Goal: Obtain resource: Download file/media

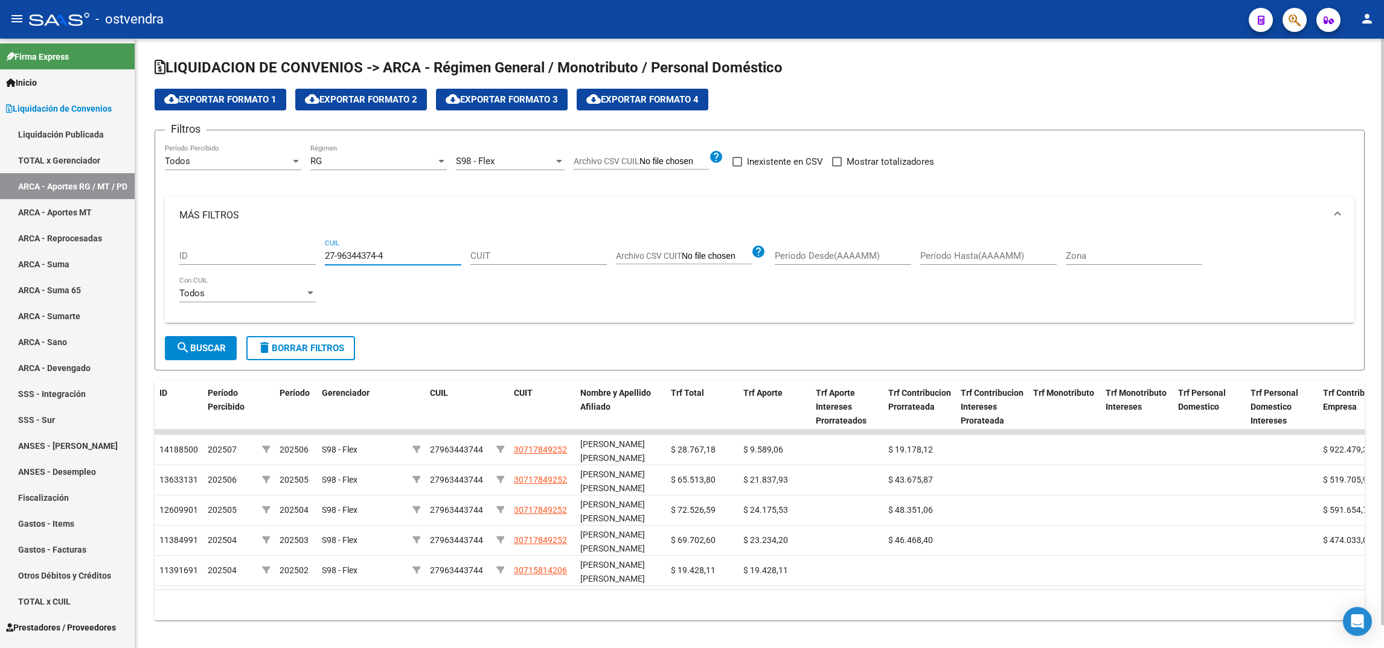
drag, startPoint x: 389, startPoint y: 255, endPoint x: 323, endPoint y: 255, distance: 65.8
click at [323, 255] on div "ID 27-96344374-4 CUIL CUIT Archivo CSV CUIT help Período Desde(AAAAMM) Período …" at bounding box center [759, 274] width 1161 height 79
type input "27-96344374-4"
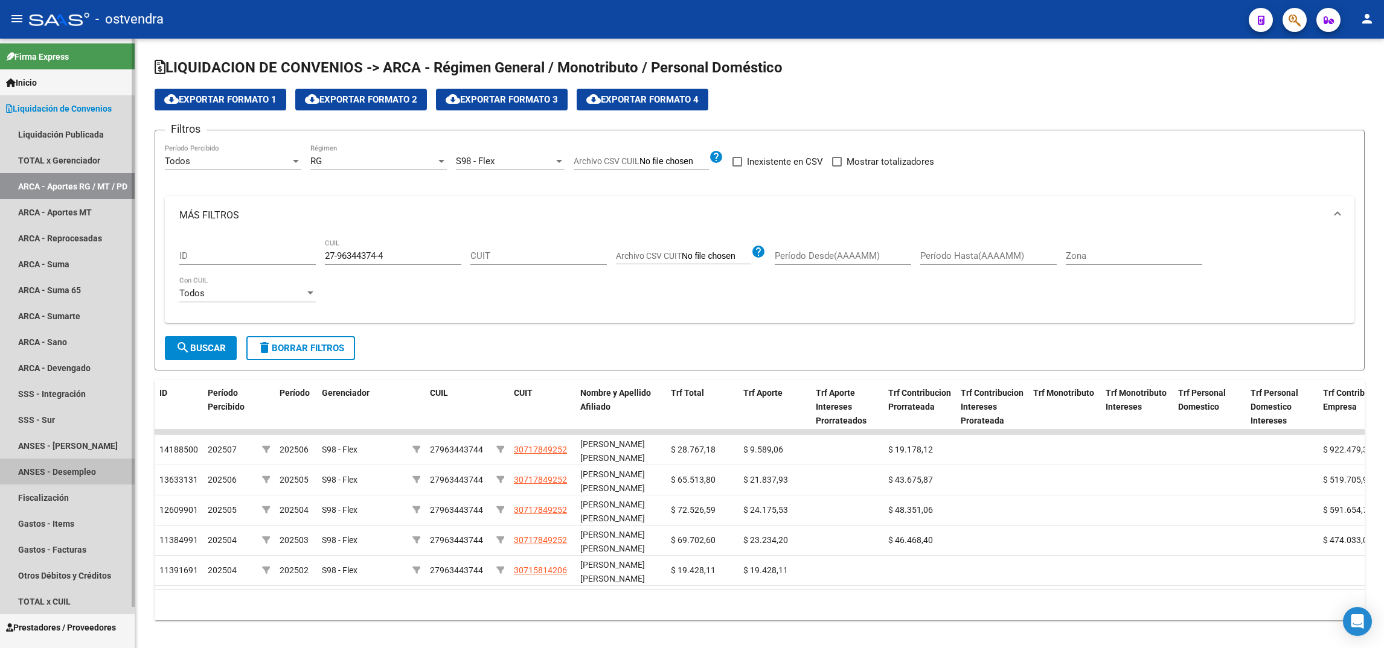
click at [59, 470] on link "ANSES - Desempleo" at bounding box center [67, 472] width 135 height 26
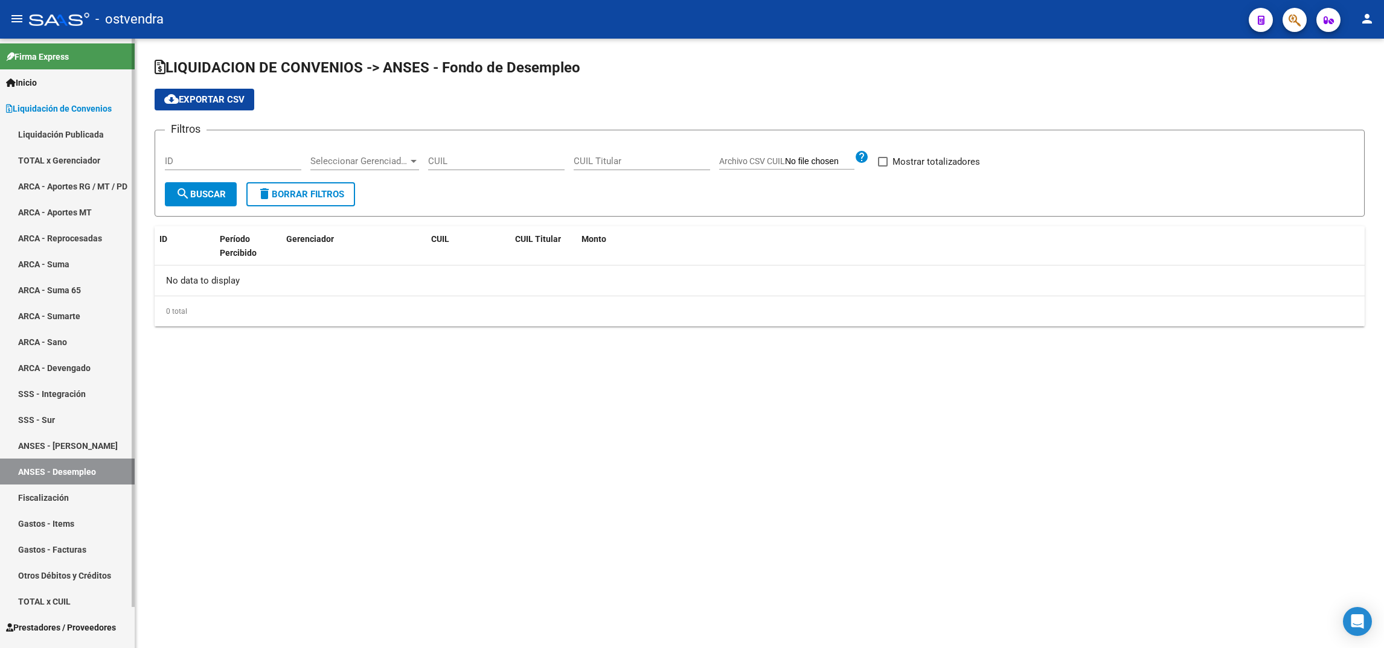
checkbox input "true"
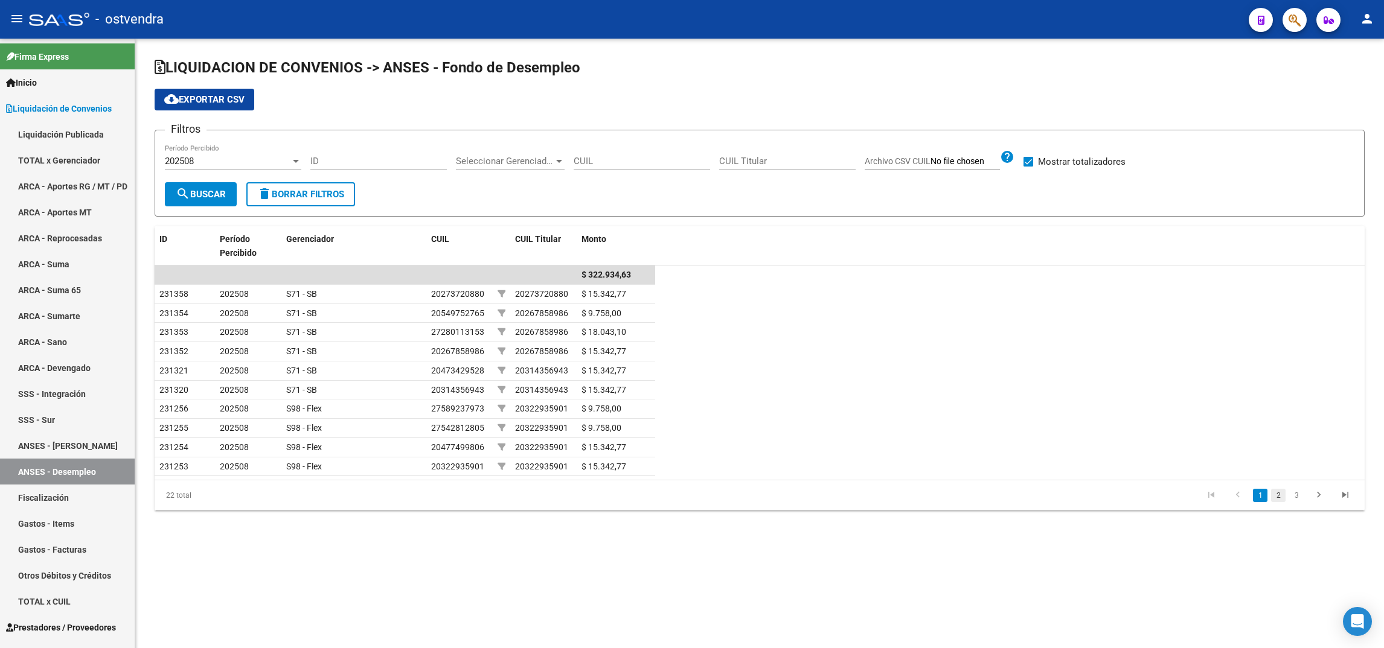
click at [1279, 497] on link "2" at bounding box center [1278, 495] width 14 height 13
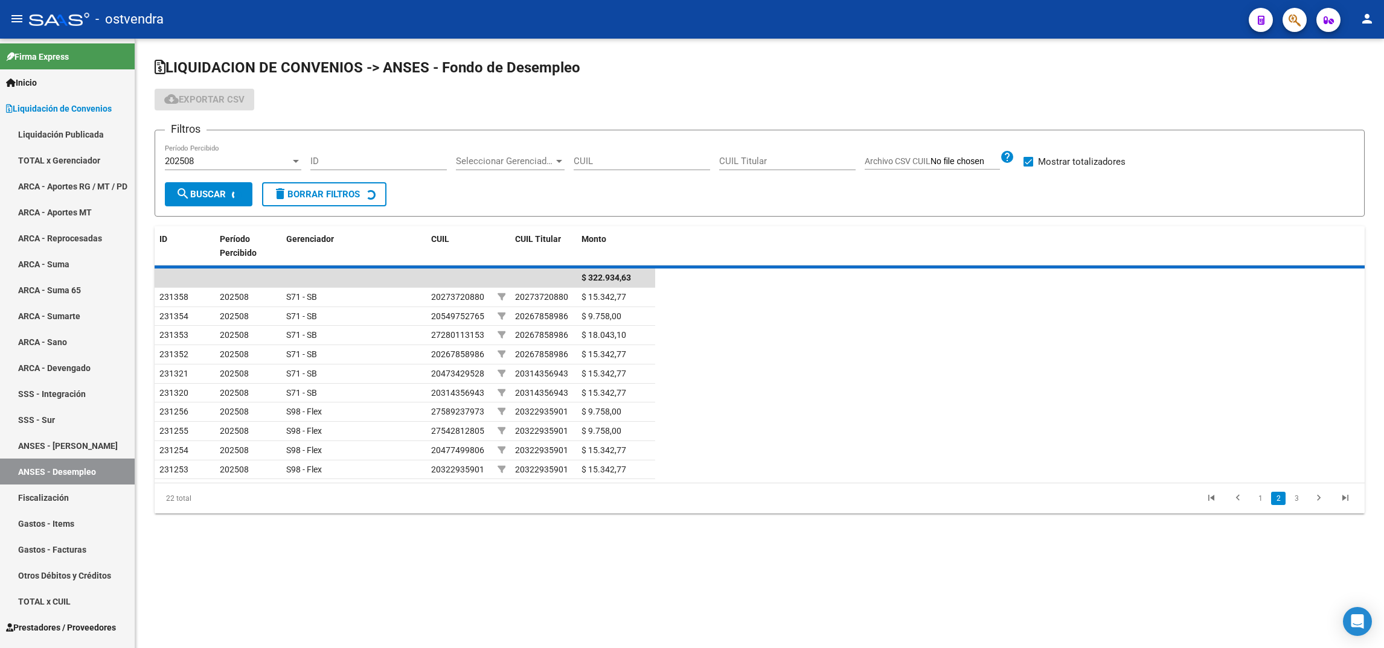
click at [1279, 497] on div "22 total 1 2 3" at bounding box center [760, 499] width 1210 height 30
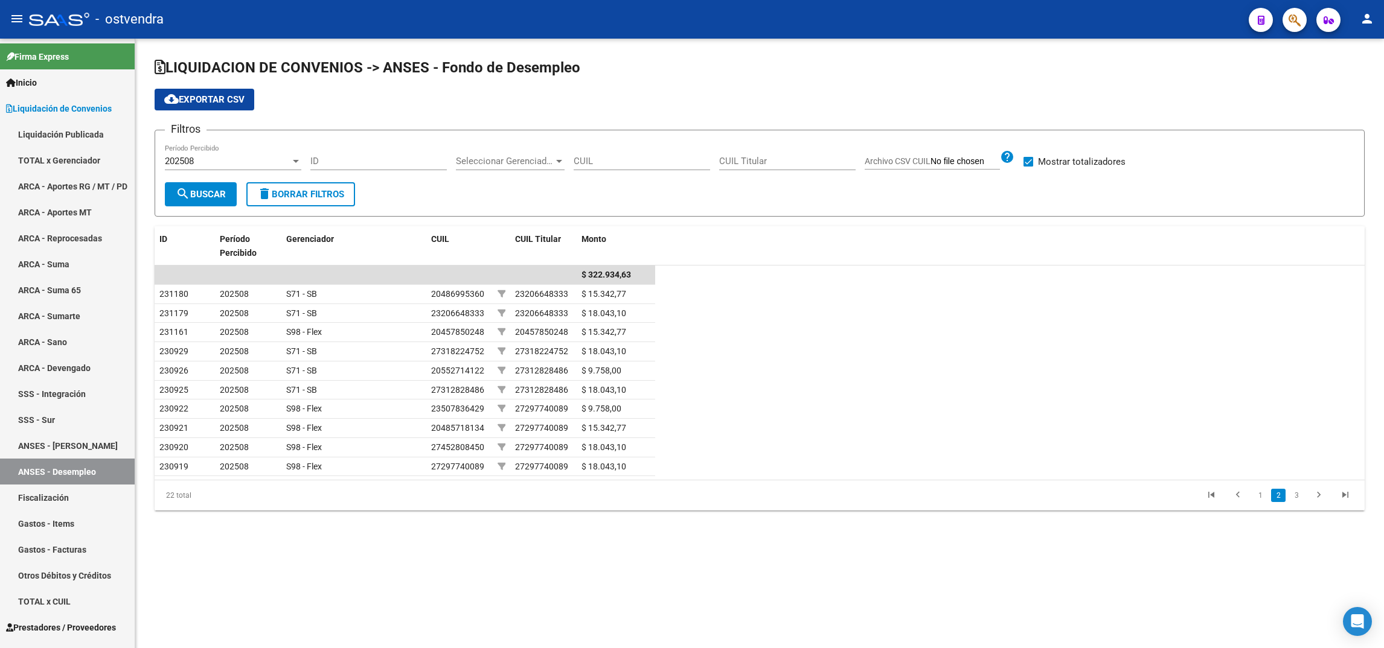
drag, startPoint x: 1279, startPoint y: 497, endPoint x: 1270, endPoint y: 553, distance: 57.0
click at [1270, 553] on mat-sidenav-content "LIQUIDACION DE CONVENIOS -> ANSES - Fondo de Desempleo cloud_download Exportar …" at bounding box center [759, 344] width 1249 height 610
click at [1292, 494] on link "3" at bounding box center [1296, 495] width 14 height 13
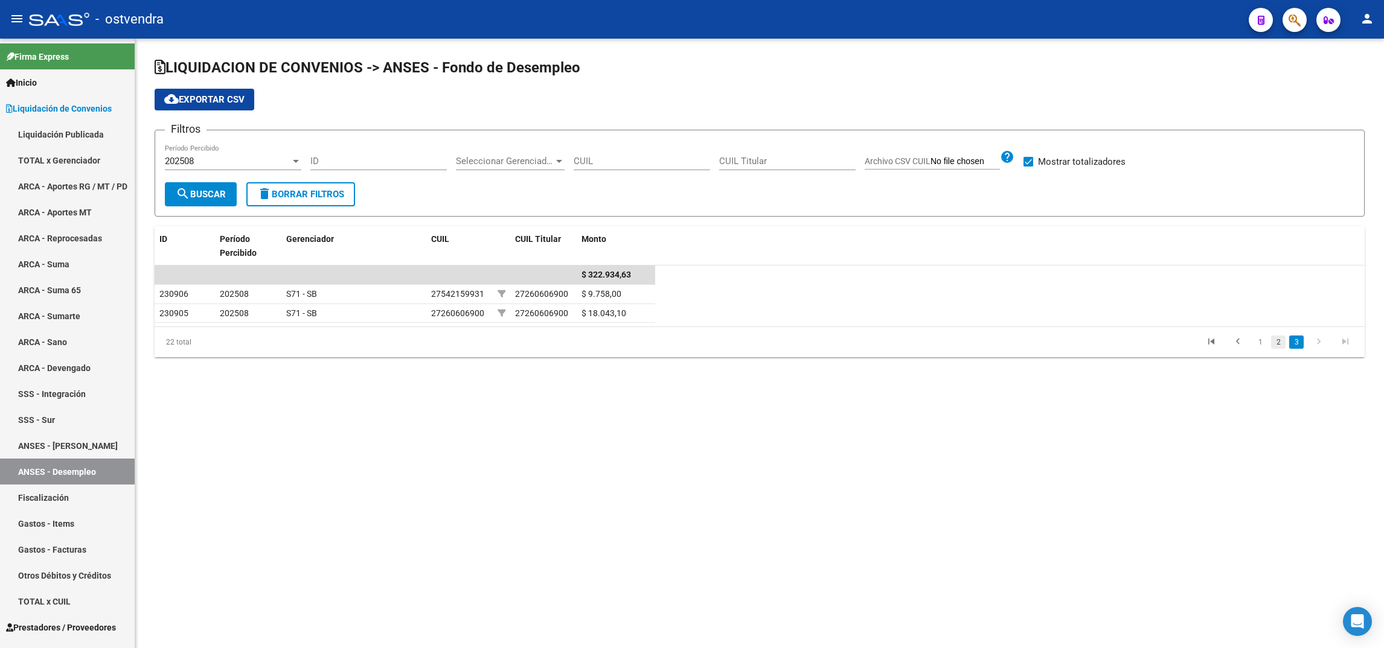
click at [1275, 341] on link "2" at bounding box center [1278, 342] width 14 height 13
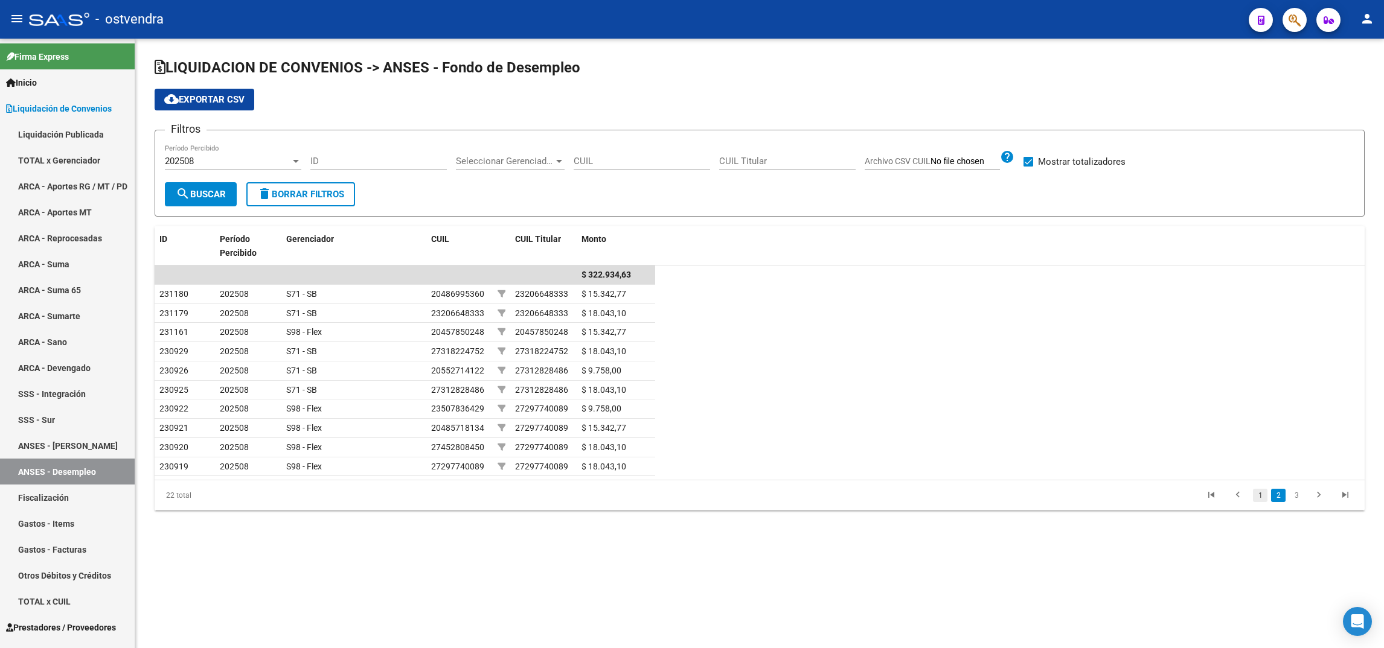
click at [1259, 491] on link "1" at bounding box center [1260, 495] width 14 height 13
click at [1281, 499] on link "2" at bounding box center [1278, 495] width 14 height 13
click at [1296, 498] on link "3" at bounding box center [1296, 495] width 14 height 13
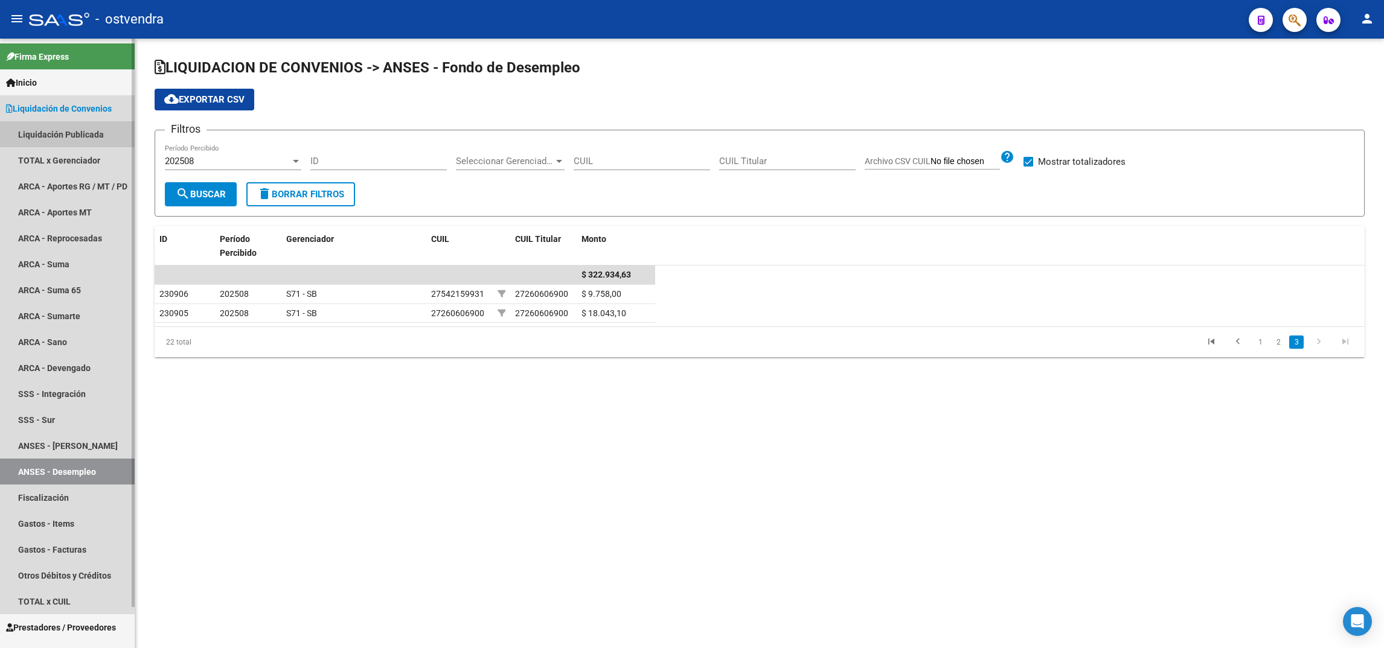
click at [48, 132] on link "Liquidación Publicada" at bounding box center [67, 134] width 135 height 26
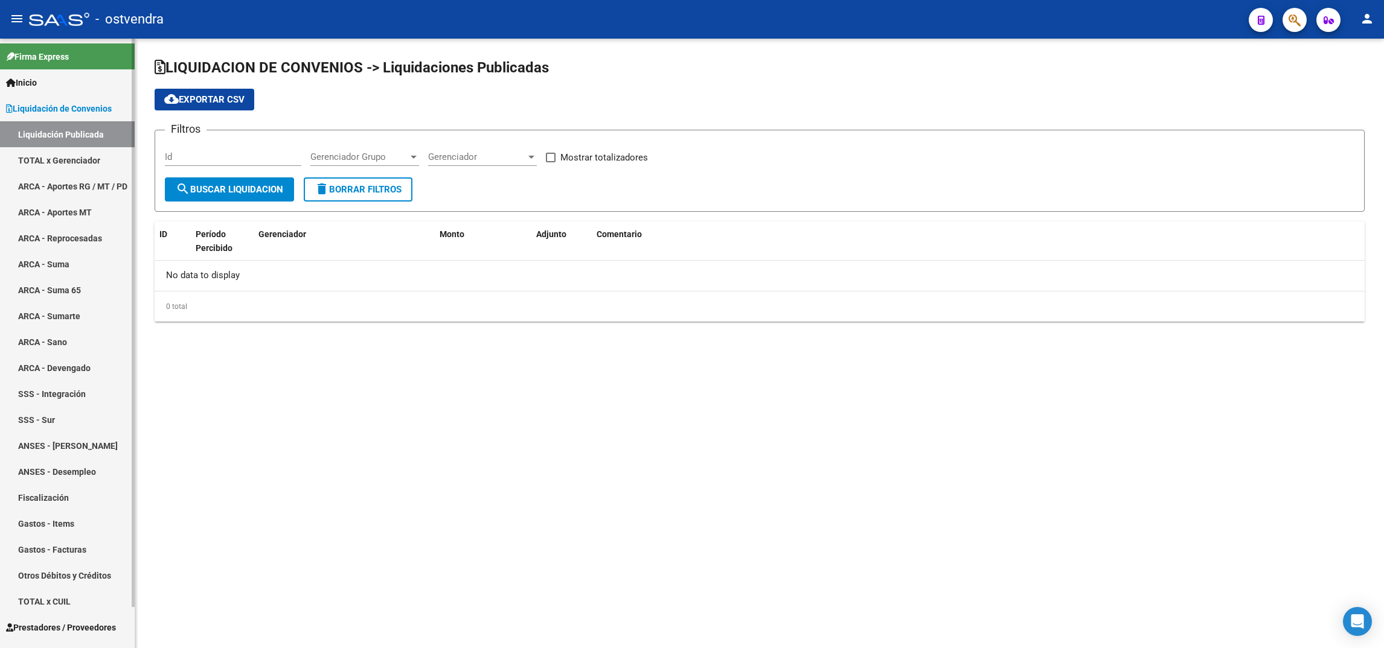
checkbox input "true"
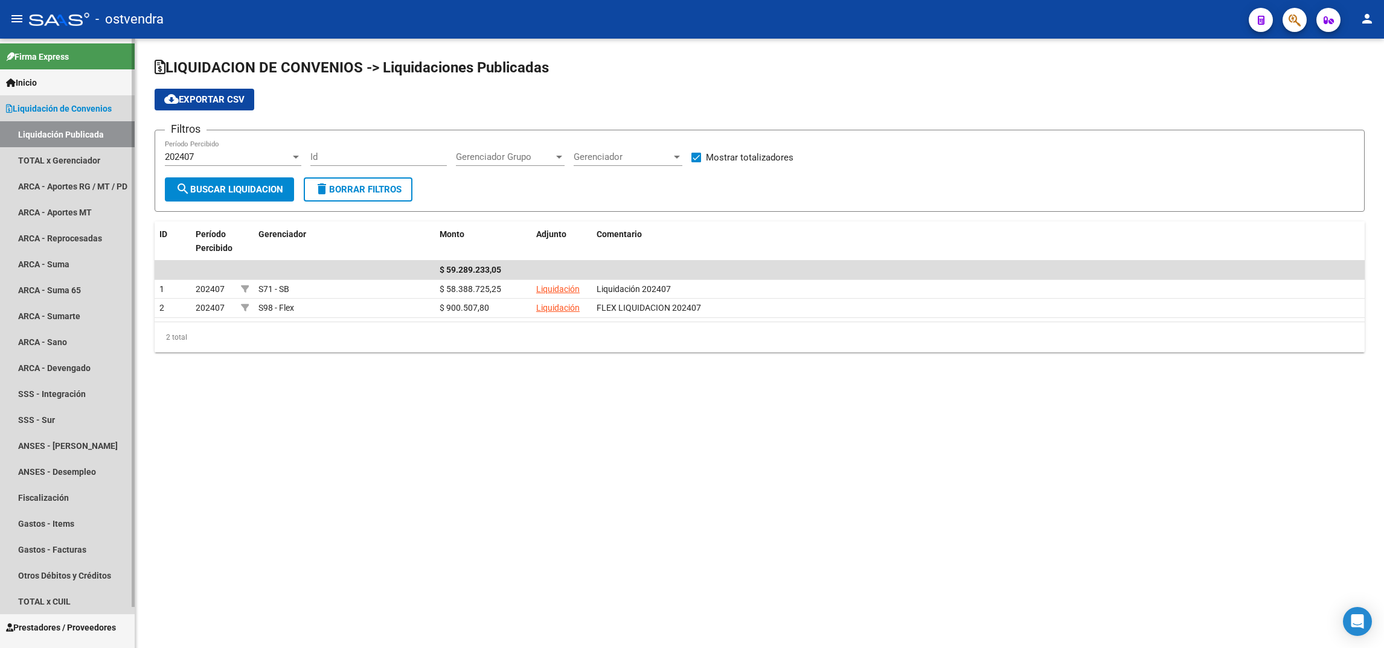
click at [48, 132] on link "Liquidación Publicada" at bounding box center [67, 134] width 135 height 26
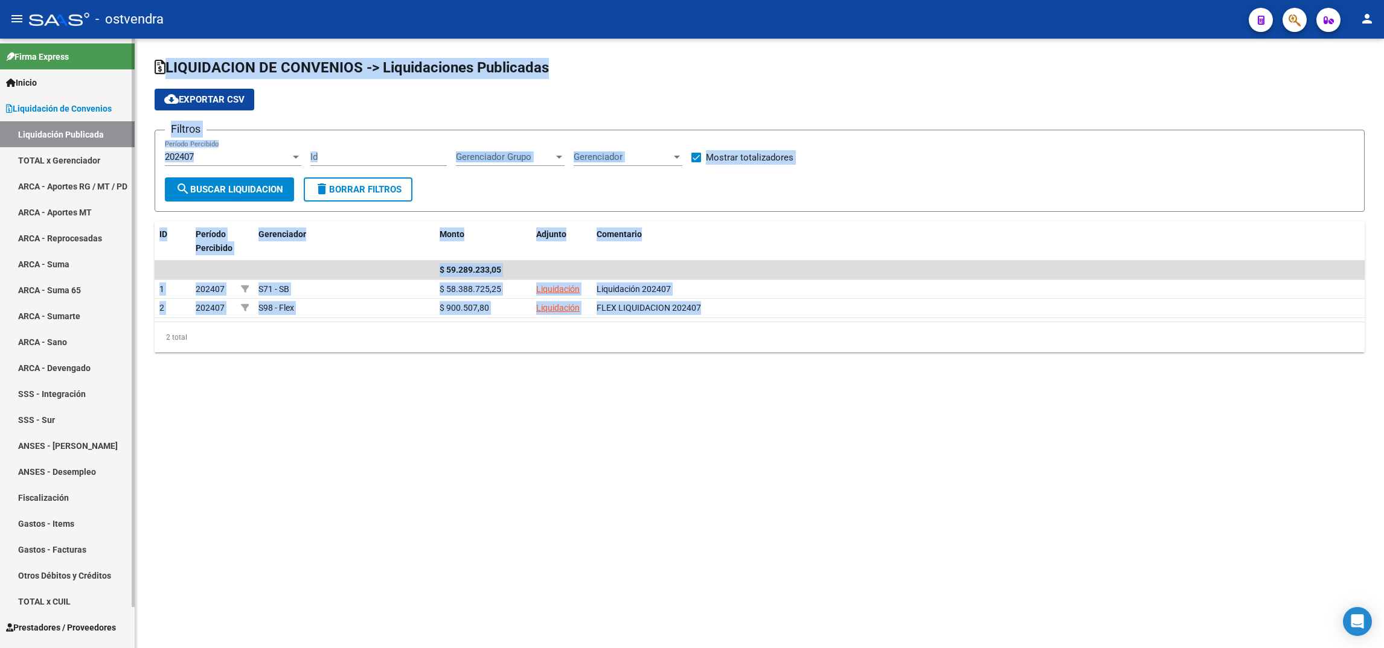
drag, startPoint x: 136, startPoint y: 595, endPoint x: 133, endPoint y: 639, distance: 44.2
click at [133, 639] on mat-sidenav-container "Firma Express Inicio Instructivos Contacto OS Liquidación de Convenios Liquidac…" at bounding box center [692, 344] width 1384 height 610
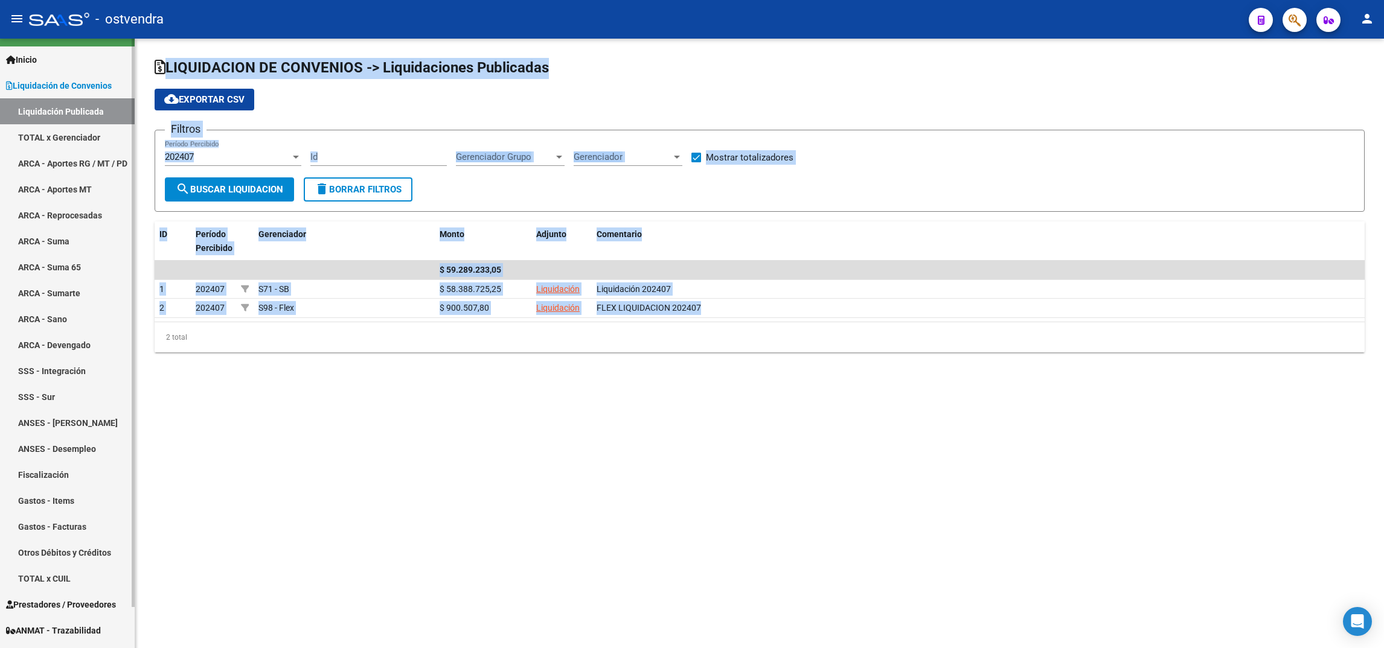
scroll to position [43, 0]
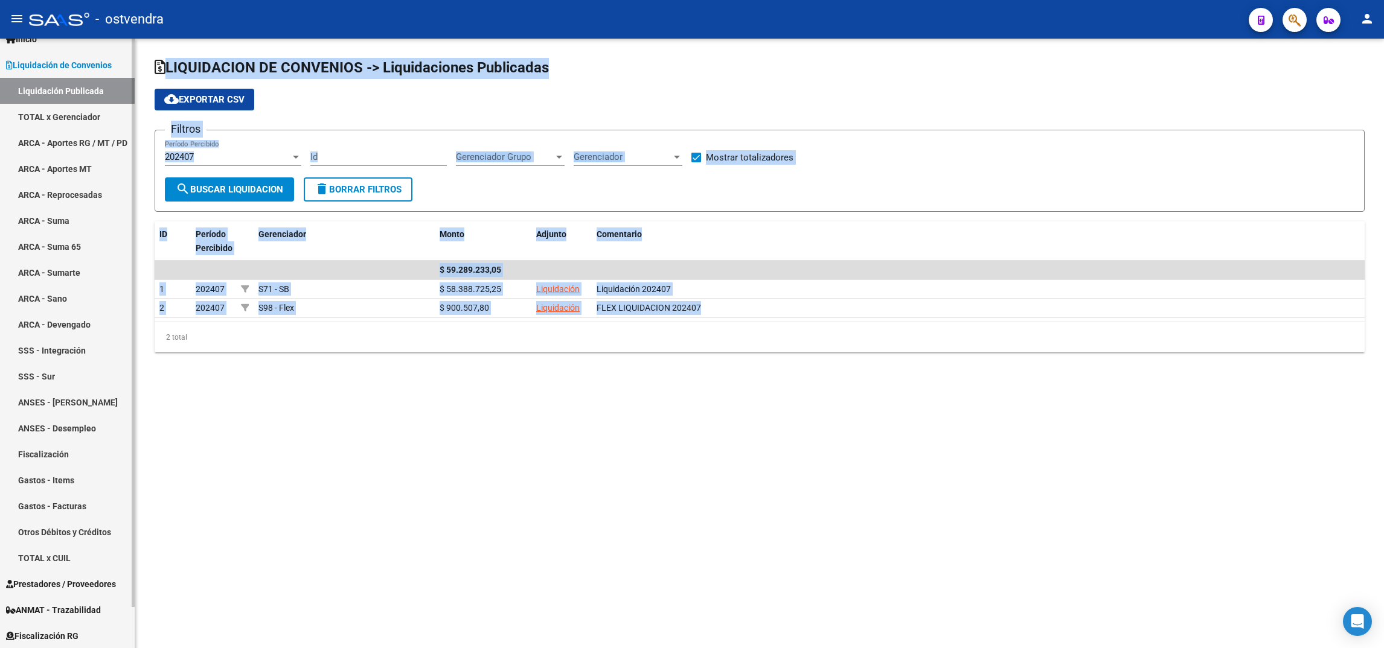
click at [133, 646] on div at bounding box center [133, 363] width 3 height 569
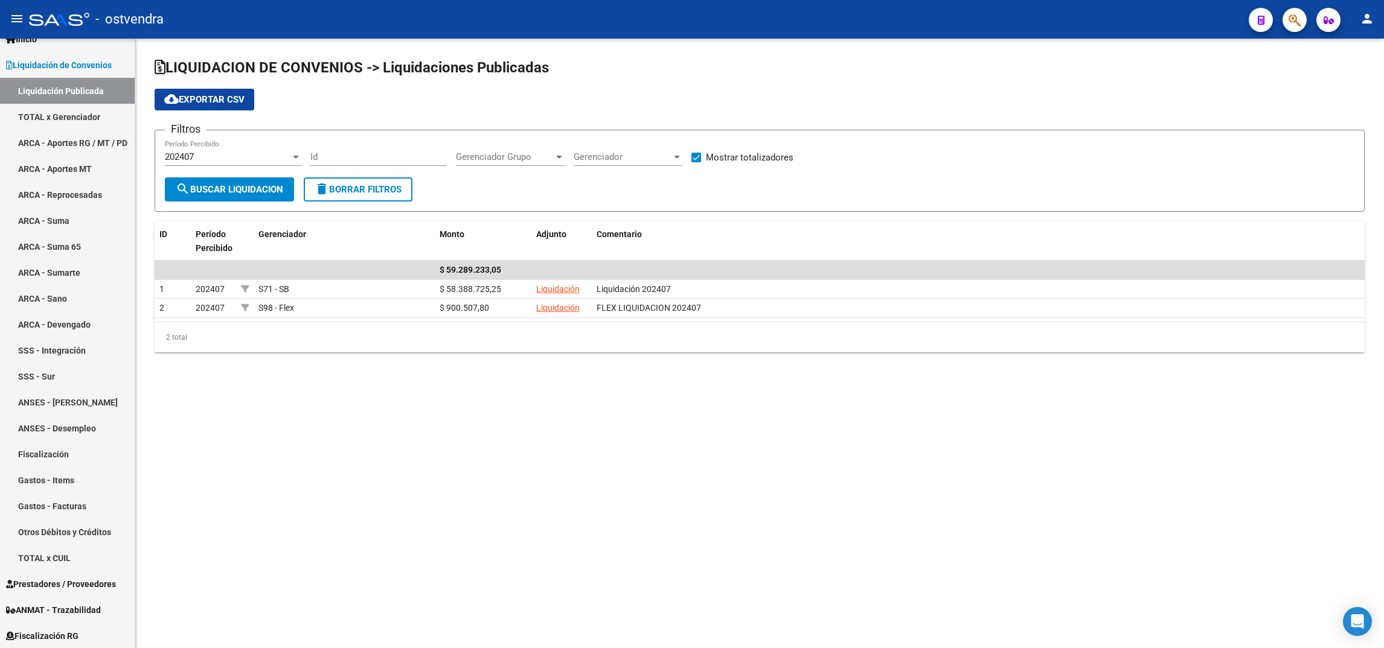
click at [256, 530] on mat-sidenav-content "LIQUIDACION DE CONVENIOS -> Liquidaciones Publicadas cloud_download Exportar CS…" at bounding box center [759, 344] width 1249 height 610
click at [84, 633] on link "Fiscalización RG" at bounding box center [67, 636] width 135 height 26
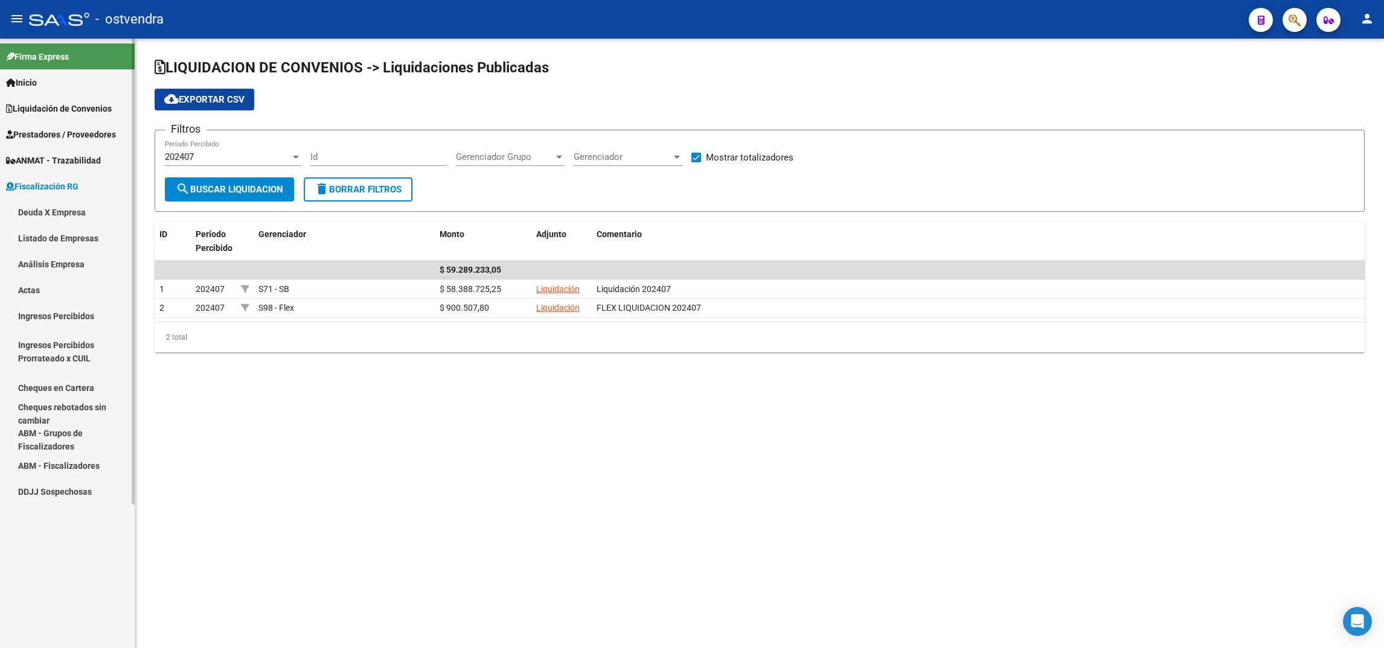
scroll to position [0, 0]
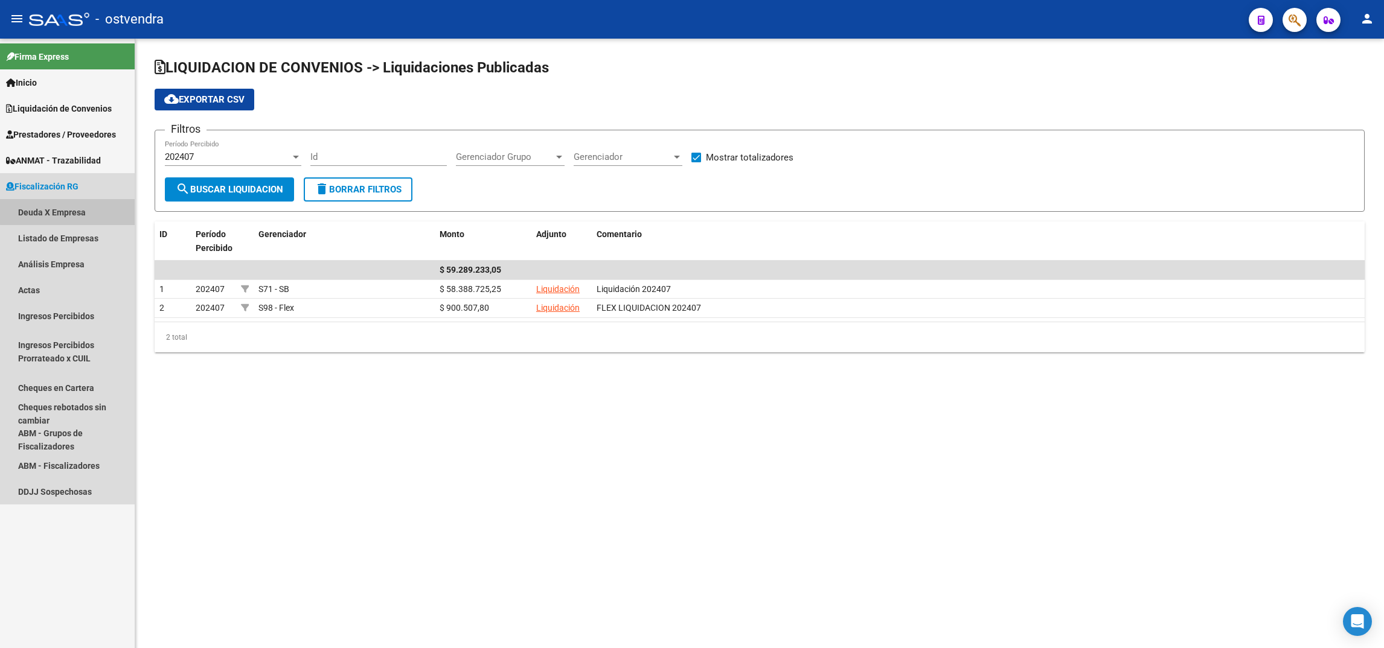
click at [74, 203] on link "Deuda X Empresa" at bounding box center [67, 212] width 135 height 26
click at [74, 208] on link "Deuda X Empresa" at bounding box center [67, 212] width 135 height 26
click at [42, 269] on link "Análisis Empresa" at bounding box center [67, 264] width 135 height 26
click at [78, 208] on link "Deuda X Empresa" at bounding box center [67, 212] width 135 height 26
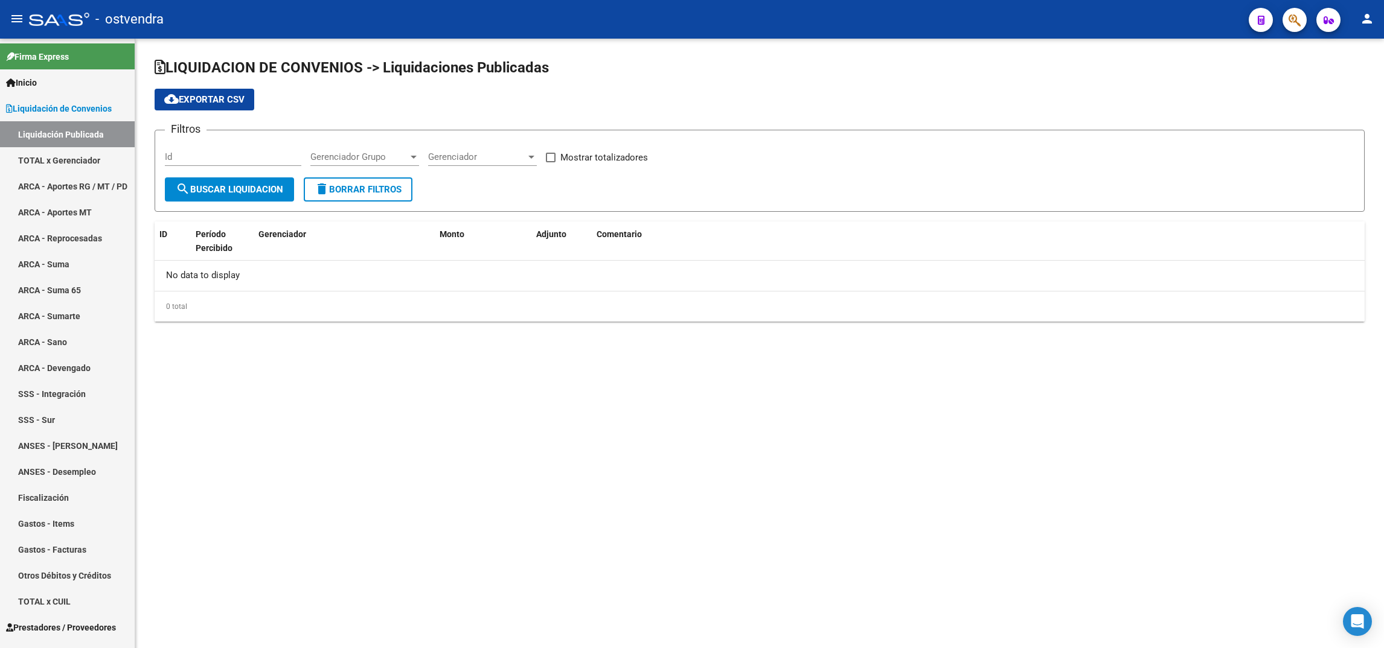
checkbox input "true"
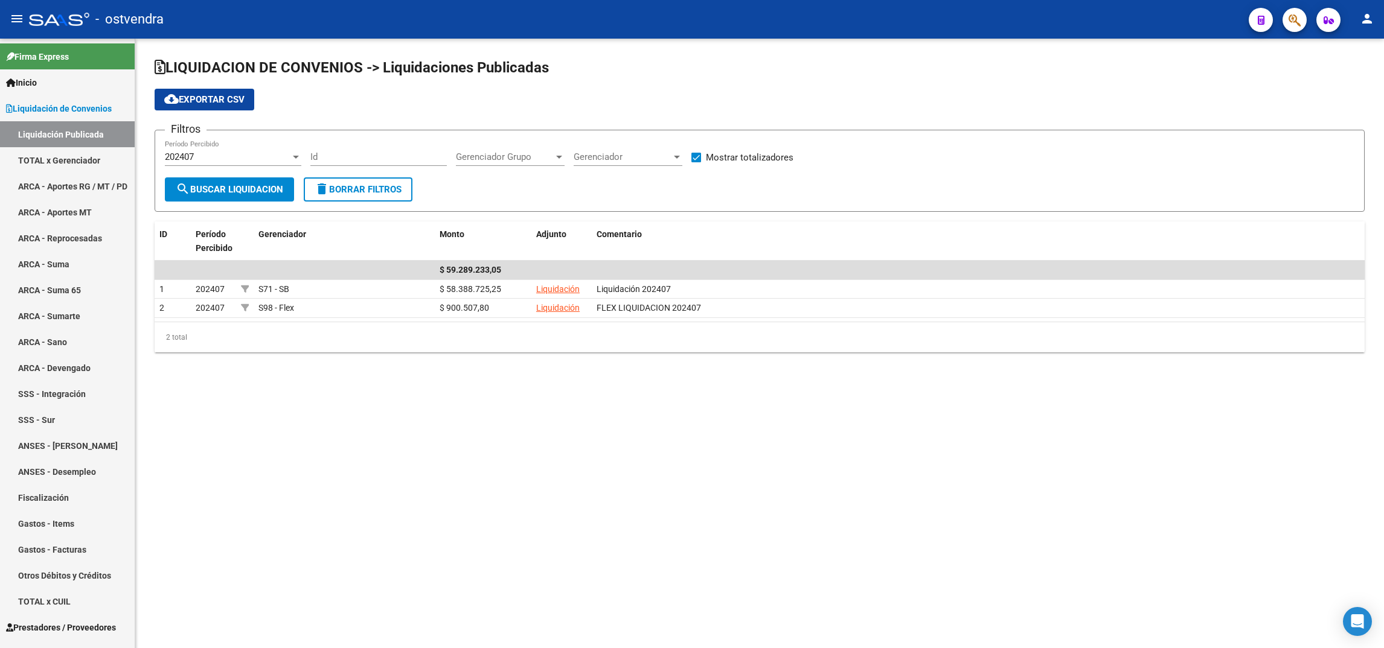
drag, startPoint x: 135, startPoint y: 597, endPoint x: 136, endPoint y: 644, distance: 46.5
click at [136, 644] on mat-sidenav-content "LIQUIDACION DE CONVENIOS -> Liquidaciones Publicadas cloud_download Exportar CS…" at bounding box center [759, 344] width 1249 height 610
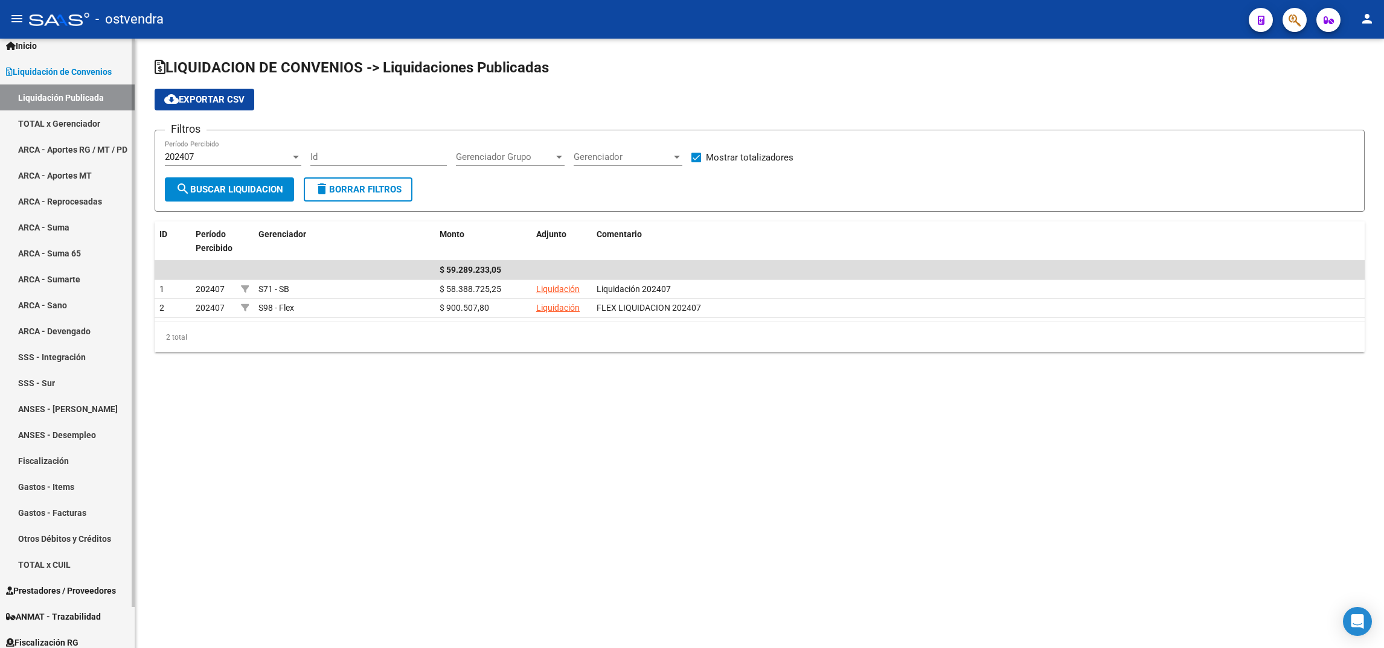
scroll to position [43, 0]
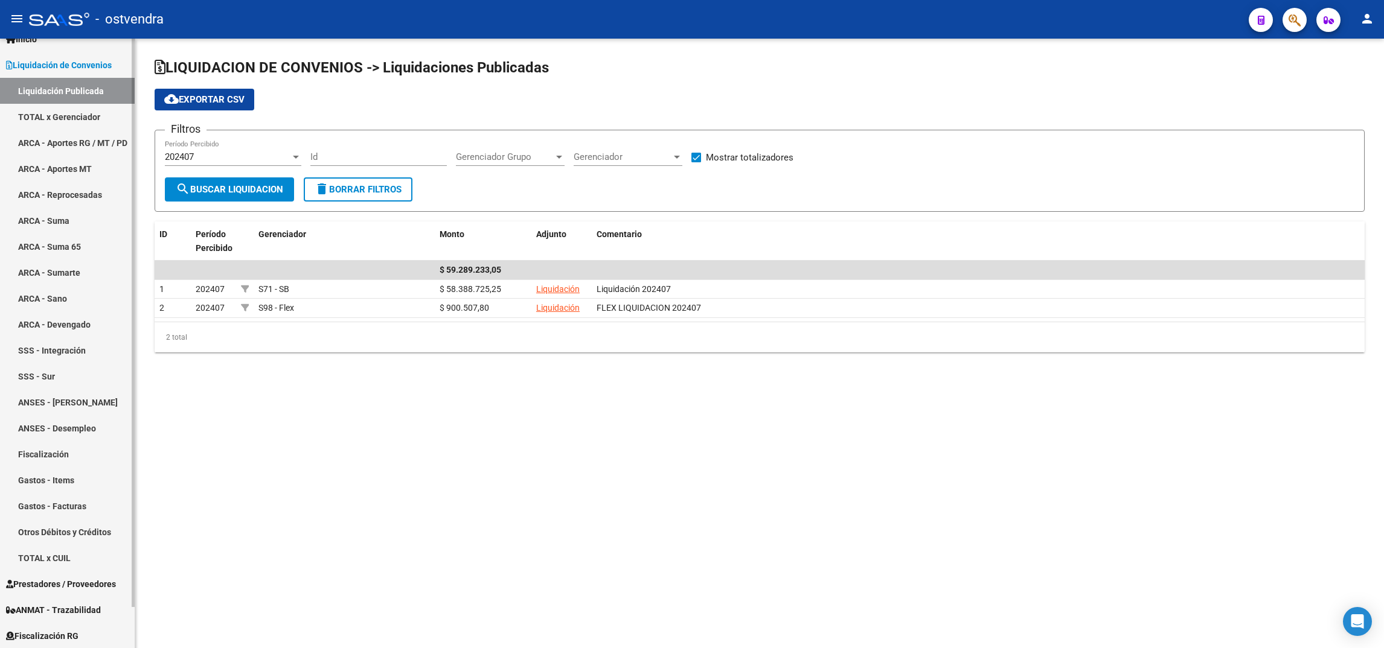
click at [132, 626] on div at bounding box center [133, 363] width 3 height 569
click at [103, 633] on link "Fiscalización RG" at bounding box center [67, 636] width 135 height 26
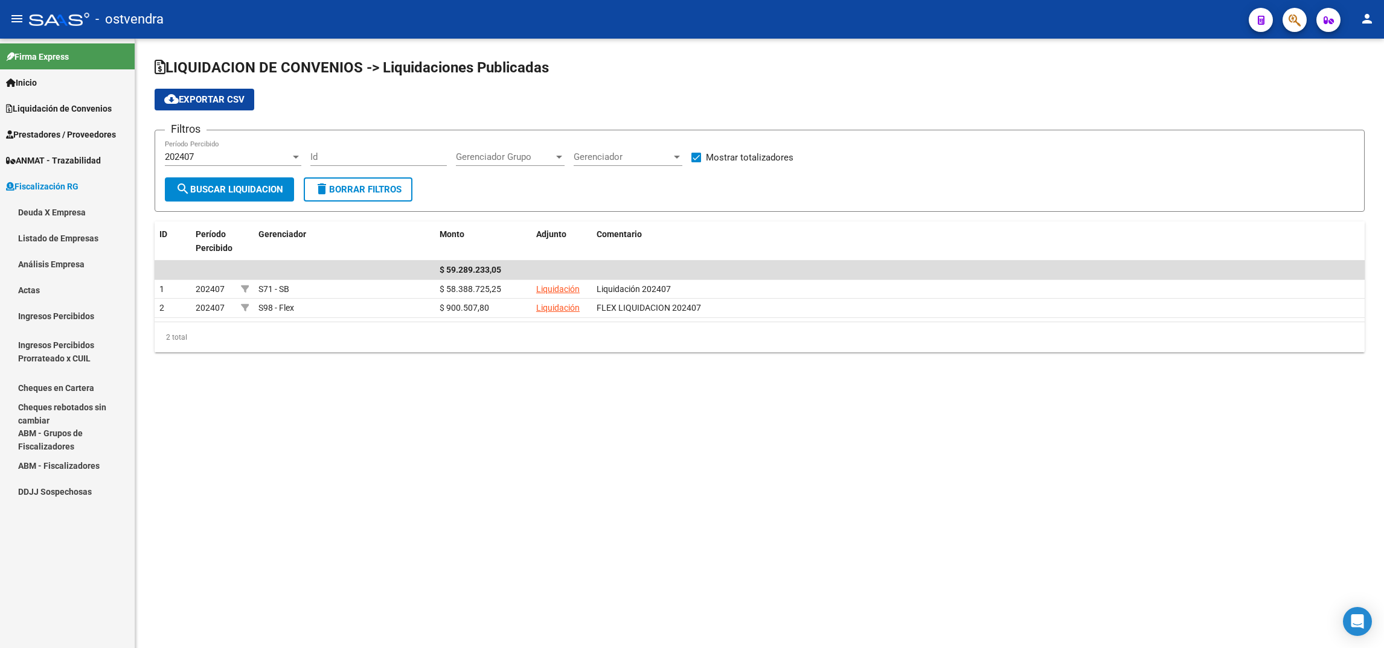
scroll to position [0, 0]
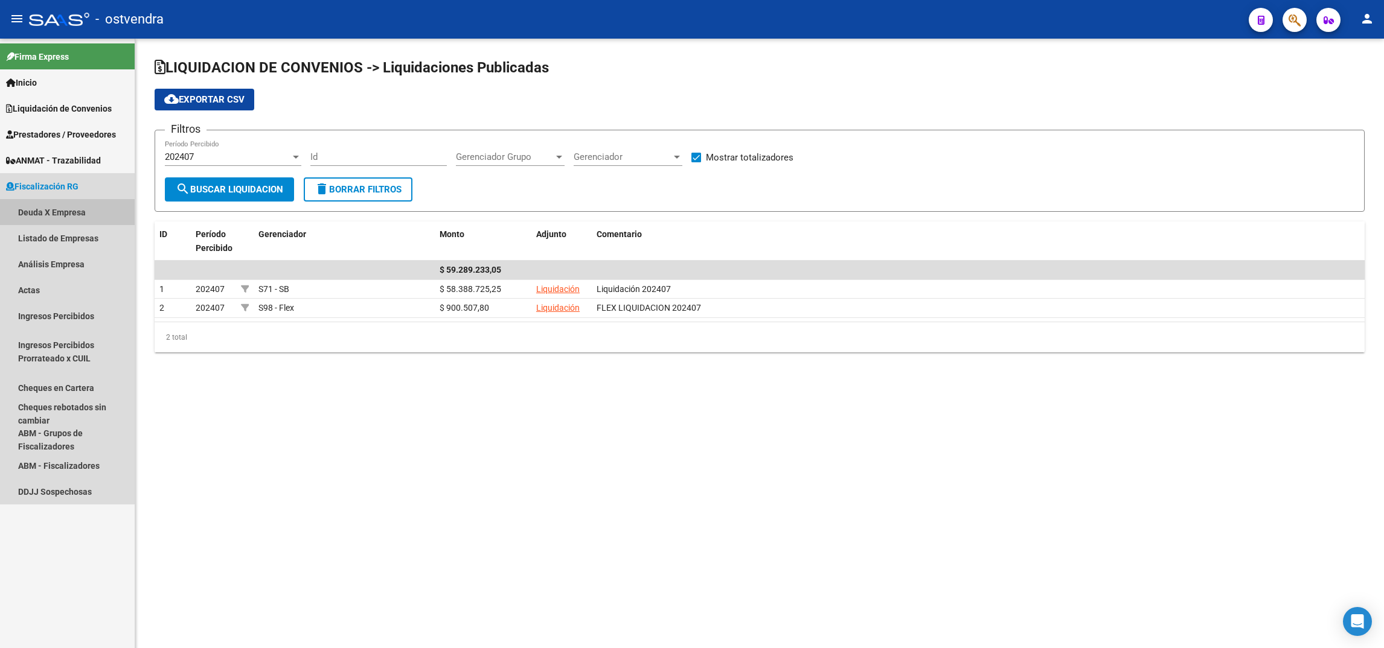
click at [55, 203] on link "Deuda X Empresa" at bounding box center [67, 212] width 135 height 26
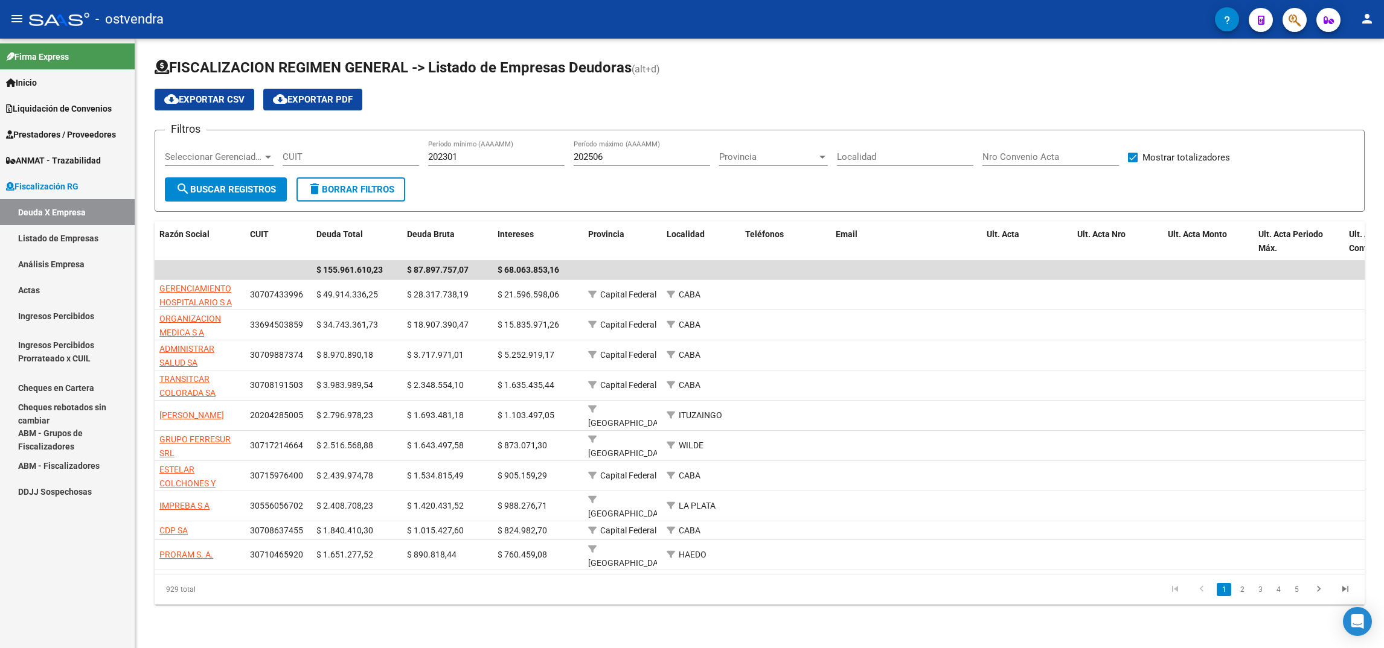
click at [226, 161] on span "Seleccionar Gerenciador" at bounding box center [214, 157] width 98 height 11
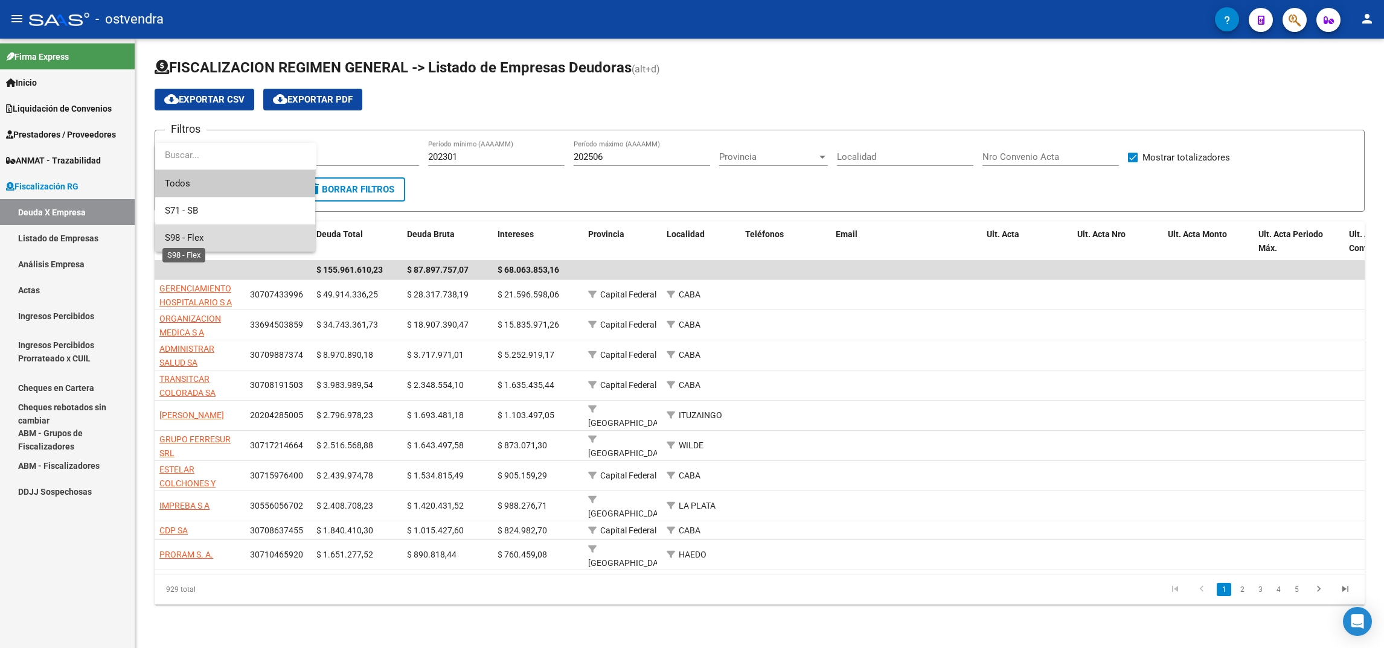
click at [173, 237] on span "S98 - Flex" at bounding box center [184, 237] width 39 height 11
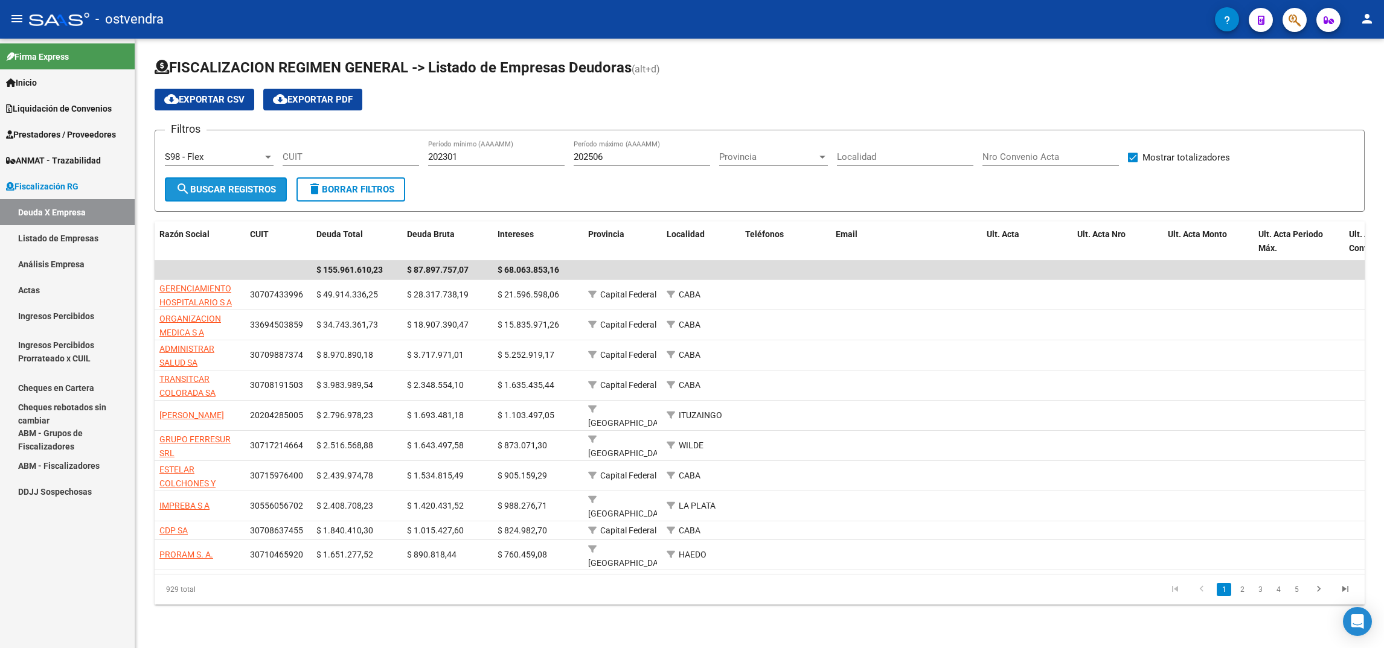
click at [260, 188] on span "search Buscar Registros" at bounding box center [226, 189] width 100 height 11
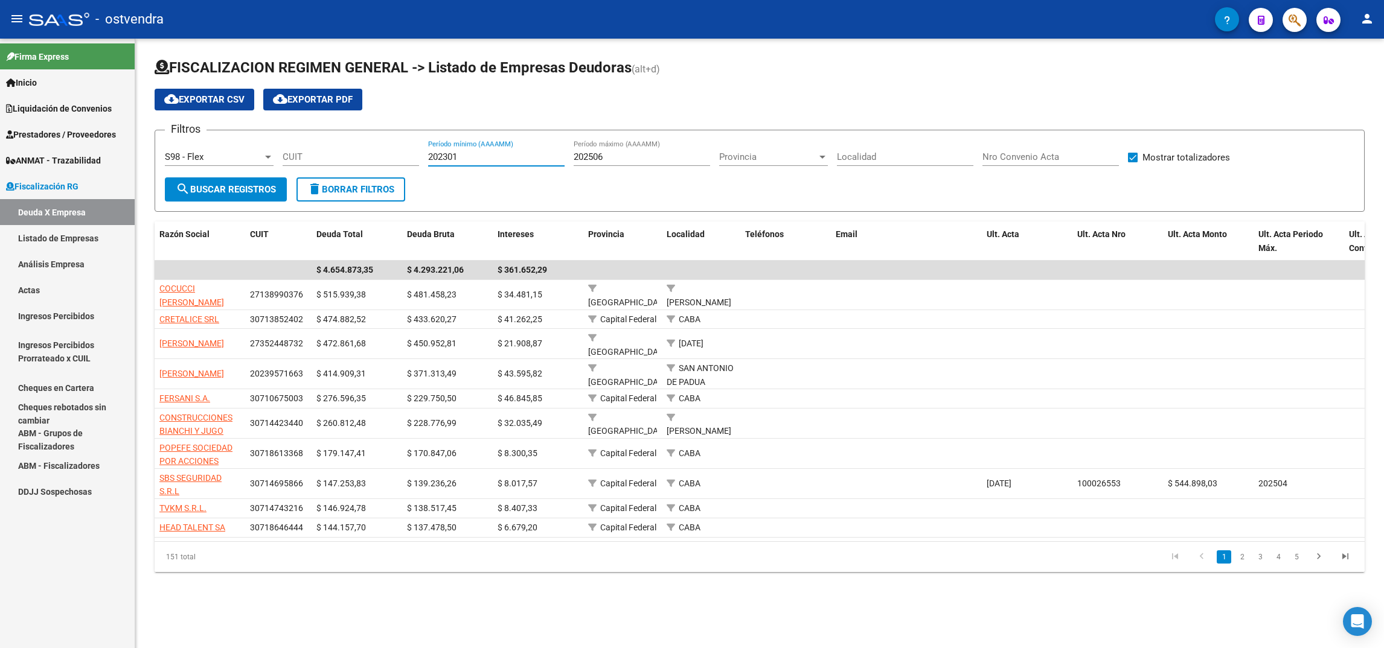
click at [480, 158] on input "202301" at bounding box center [496, 157] width 136 height 11
type input "202403"
click at [626, 155] on input "202506" at bounding box center [642, 157] width 136 height 11
type input "202507"
click at [249, 184] on span "search Buscar Registros" at bounding box center [226, 189] width 100 height 11
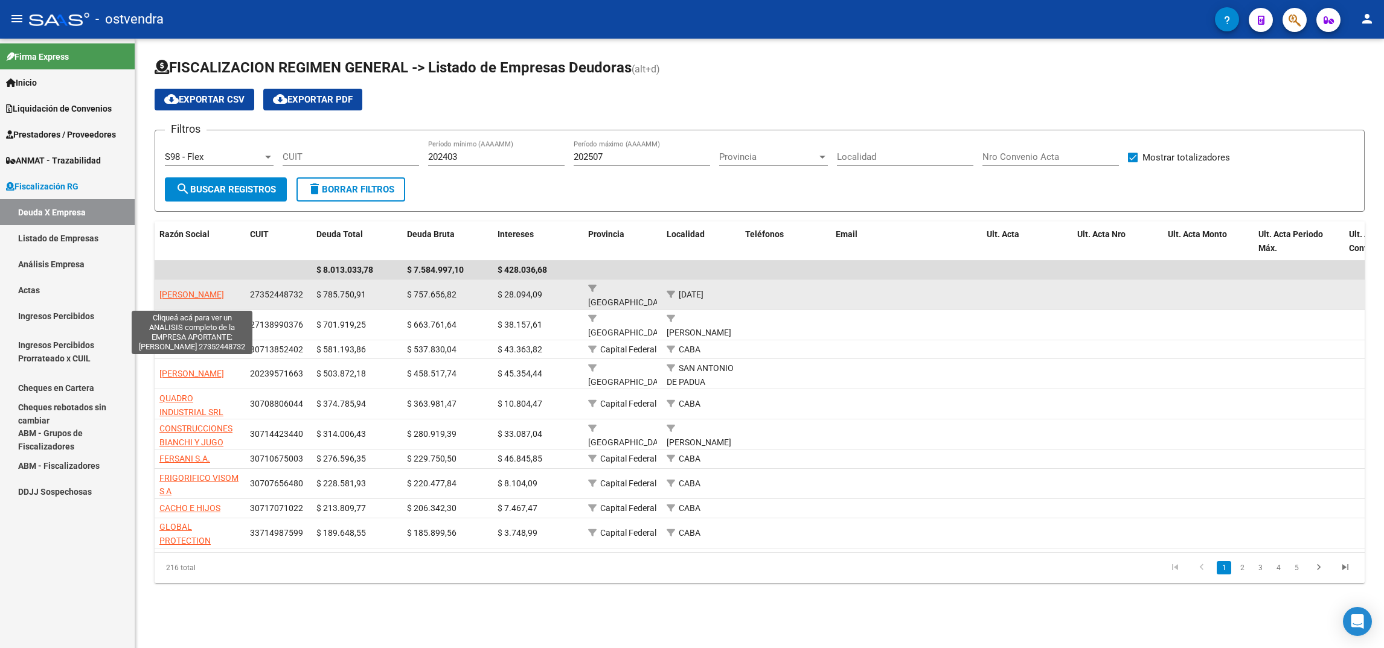
click at [191, 290] on span "[PERSON_NAME]" at bounding box center [191, 295] width 65 height 10
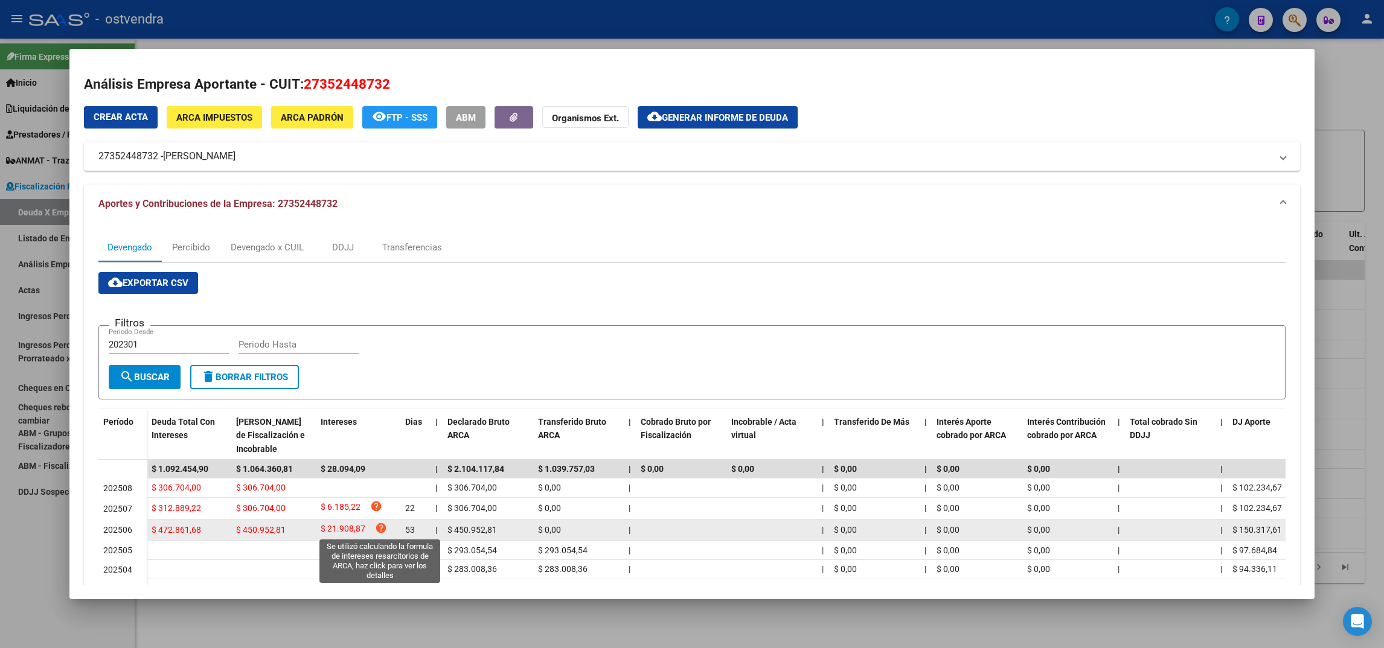
click at [381, 525] on icon "help" at bounding box center [381, 528] width 12 height 12
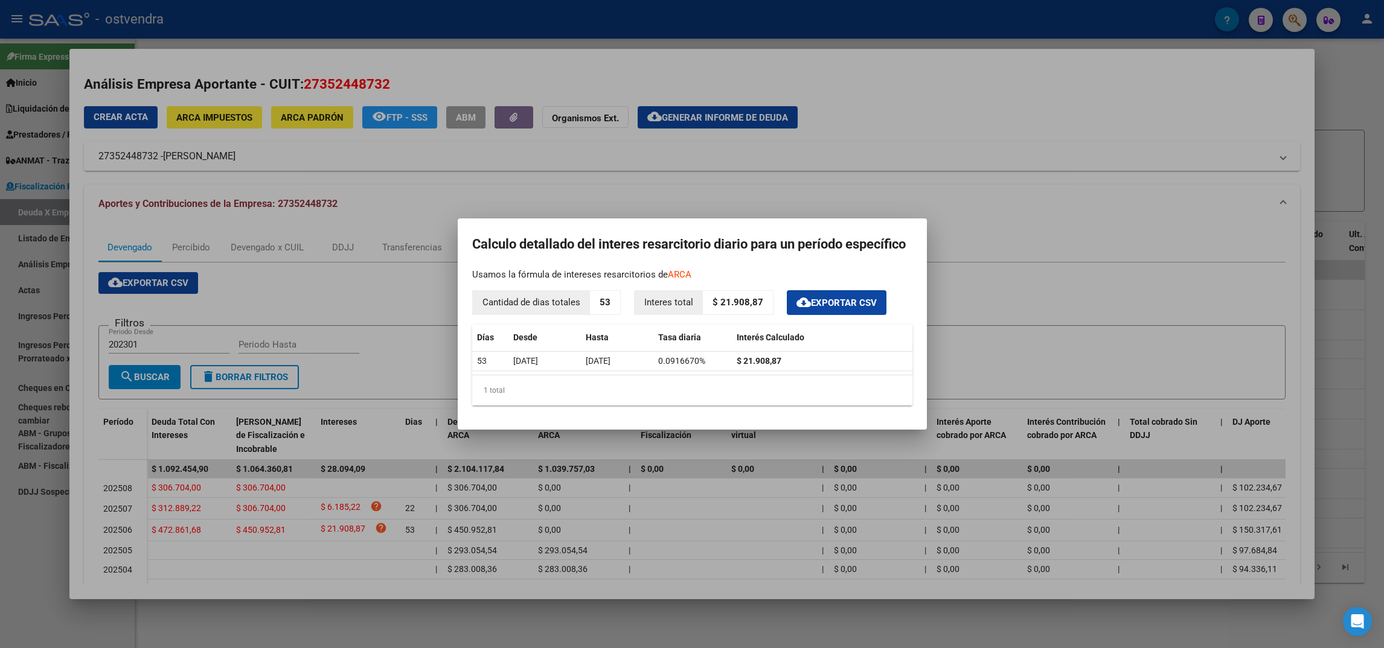
click at [978, 249] on div at bounding box center [692, 324] width 1384 height 648
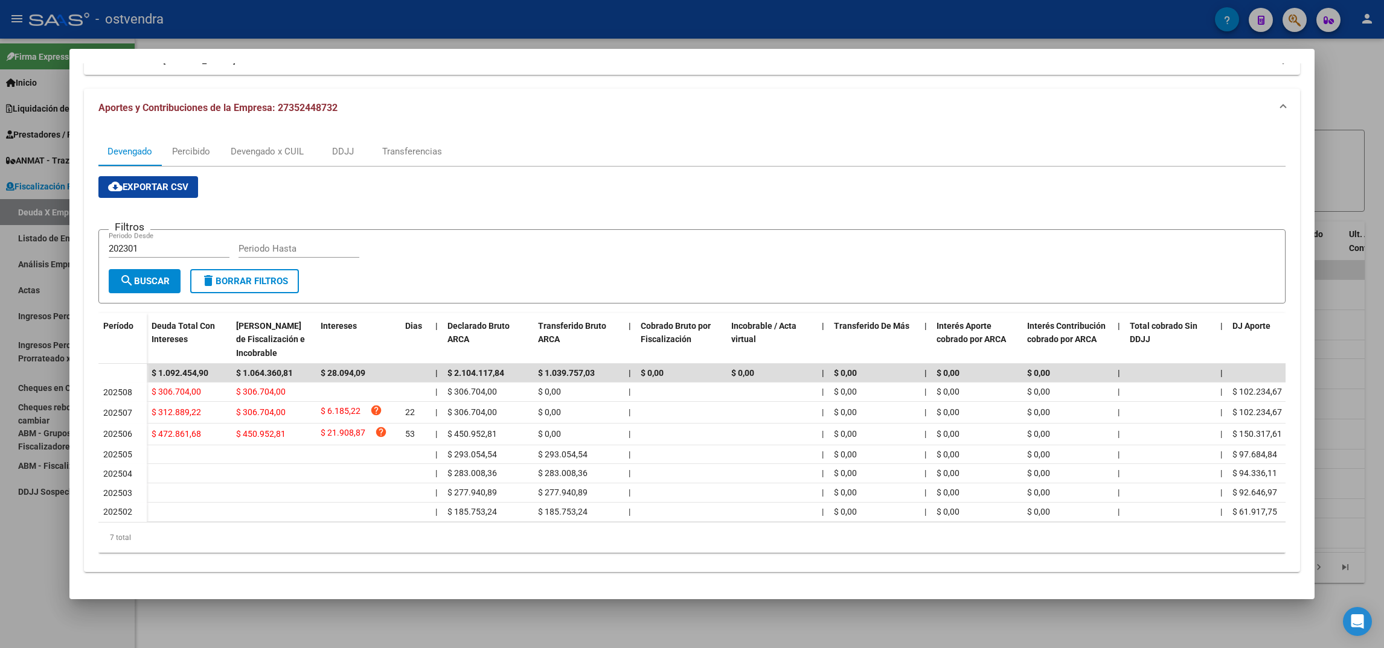
click at [1378, 92] on div at bounding box center [692, 324] width 1384 height 648
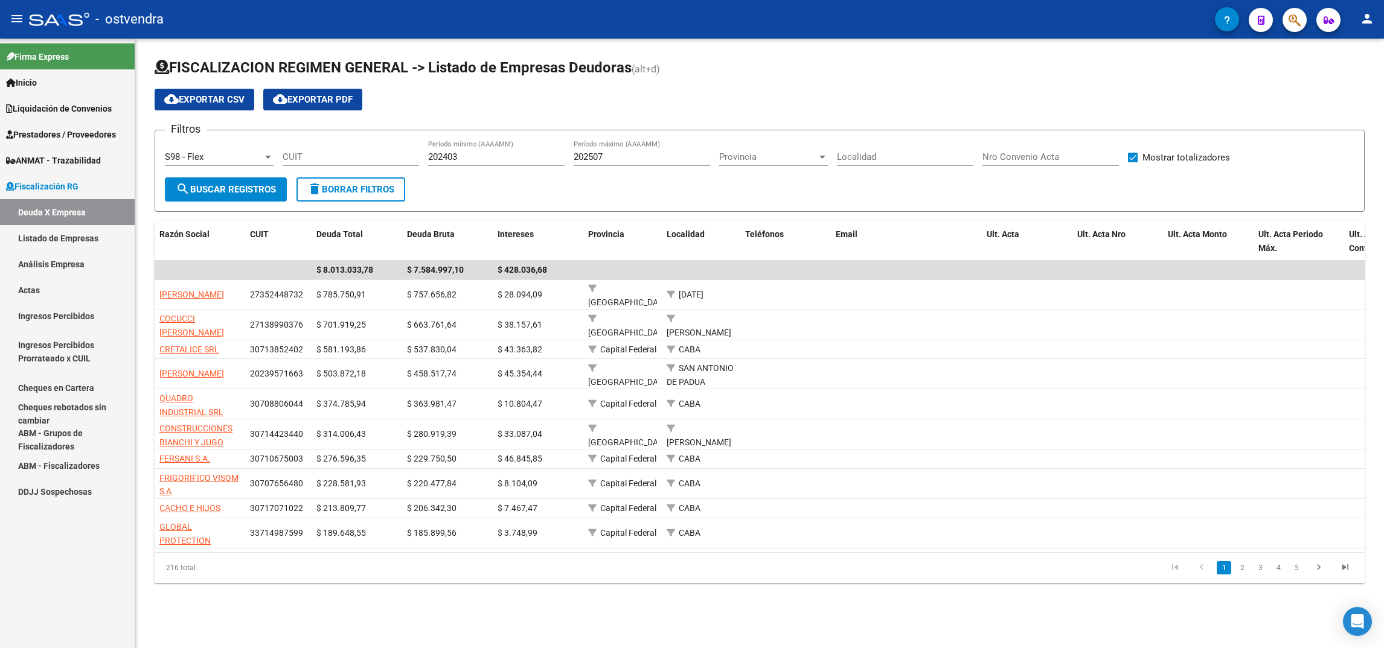
click at [284, 99] on mat-icon "cloud_download" at bounding box center [280, 99] width 14 height 14
